Goal: Entertainment & Leisure: Consume media (video, audio)

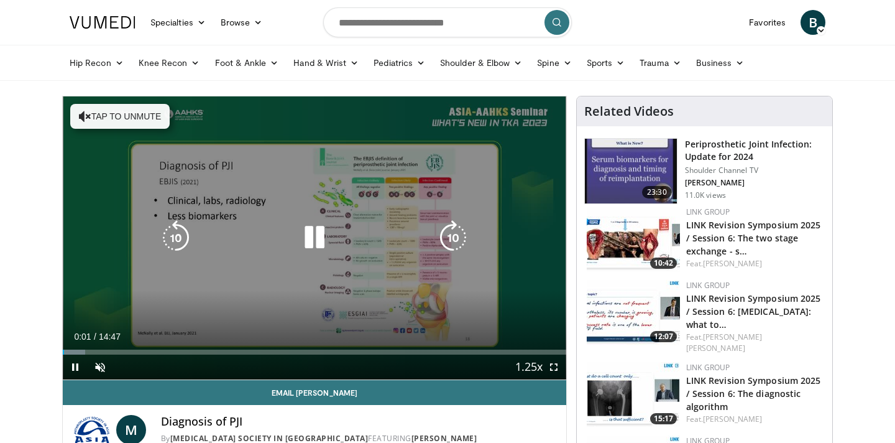
click at [149, 118] on button "Tap to unmute" at bounding box center [119, 116] width 99 height 25
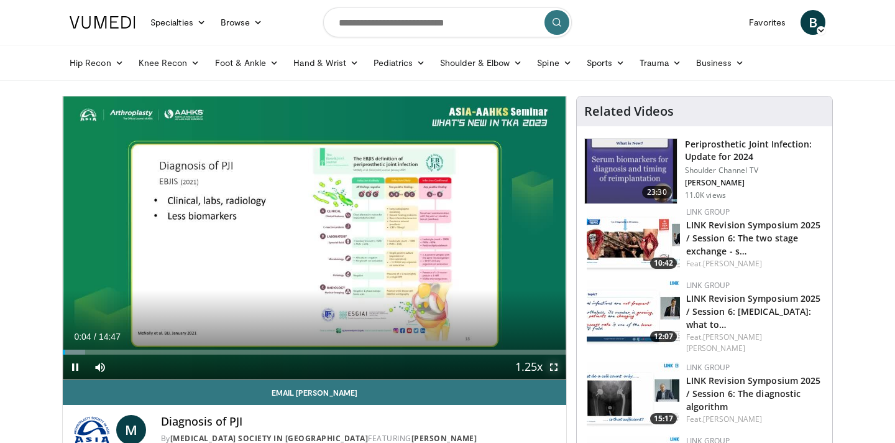
click at [556, 371] on span "Video Player" at bounding box center [554, 366] width 25 height 25
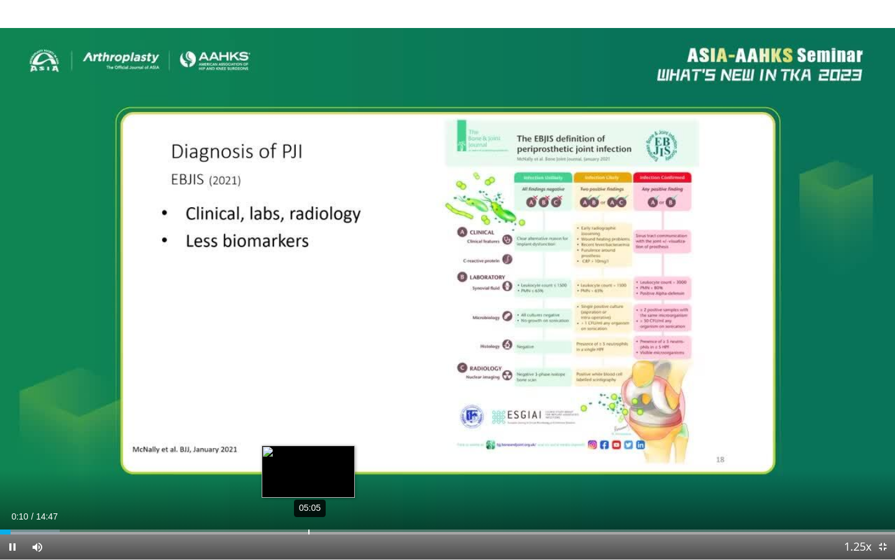
click at [309, 442] on div "05:05" at bounding box center [308, 531] width 1 height 5
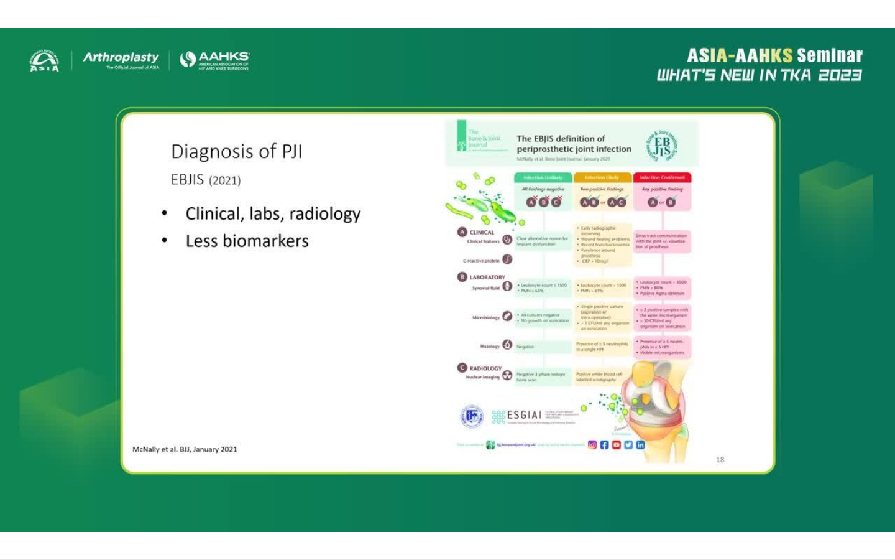
click at [528, 442] on div "10 seconds Tap to unmute" at bounding box center [447, 279] width 895 height 559
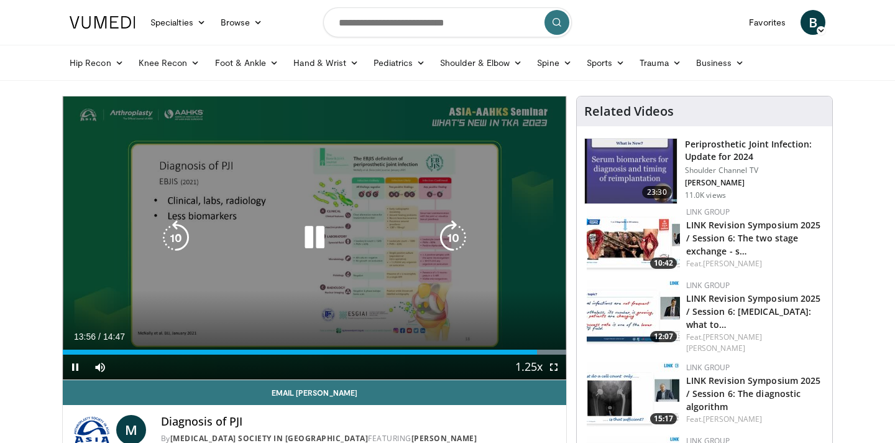
click at [430, 279] on div "10 seconds Tap to unmute" at bounding box center [315, 237] width 504 height 283
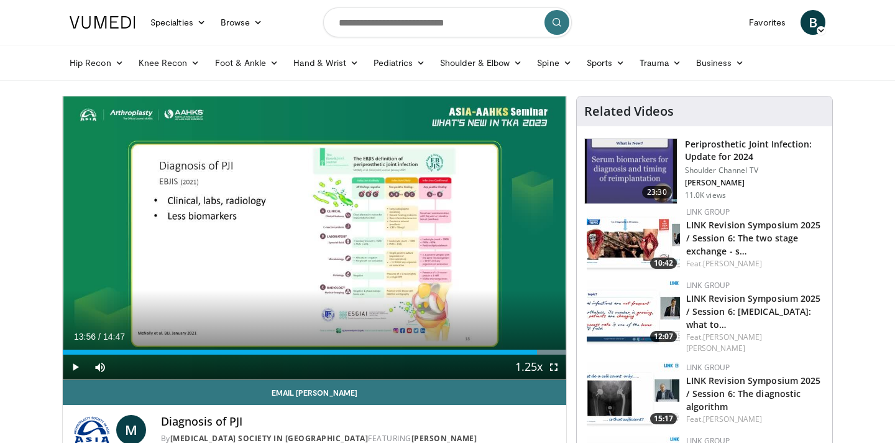
click at [597, 190] on img at bounding box center [631, 171] width 92 height 65
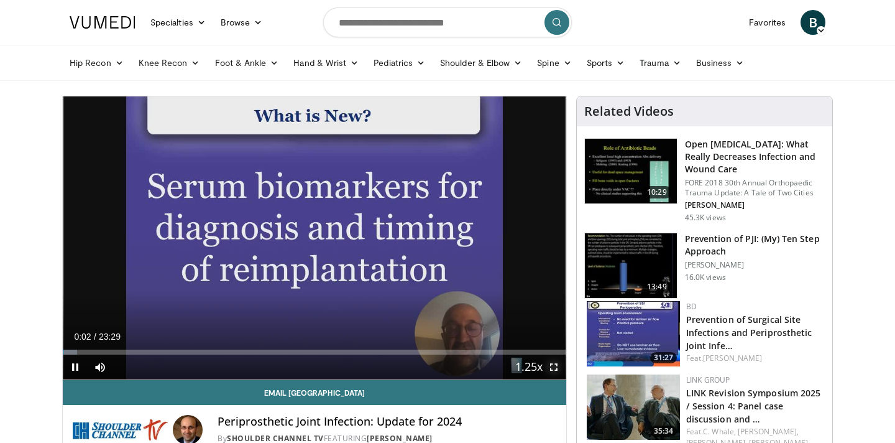
click at [556, 366] on span "Video Player" at bounding box center [554, 366] width 25 height 25
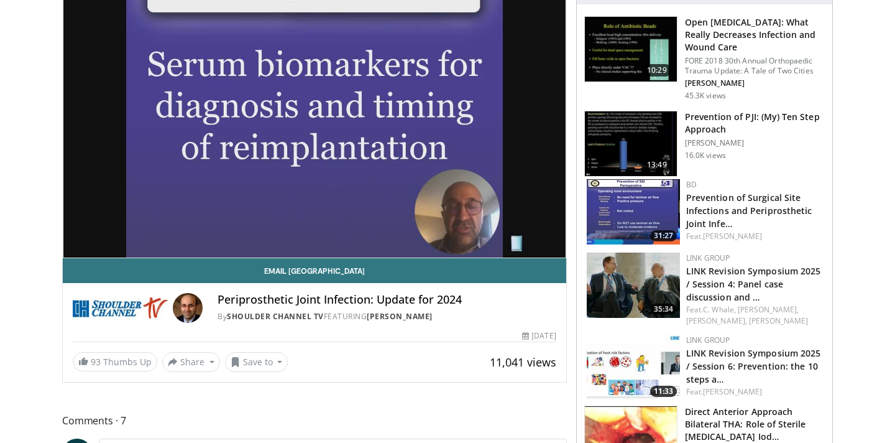
scroll to position [131, 0]
